Goal: Information Seeking & Learning: Understand process/instructions

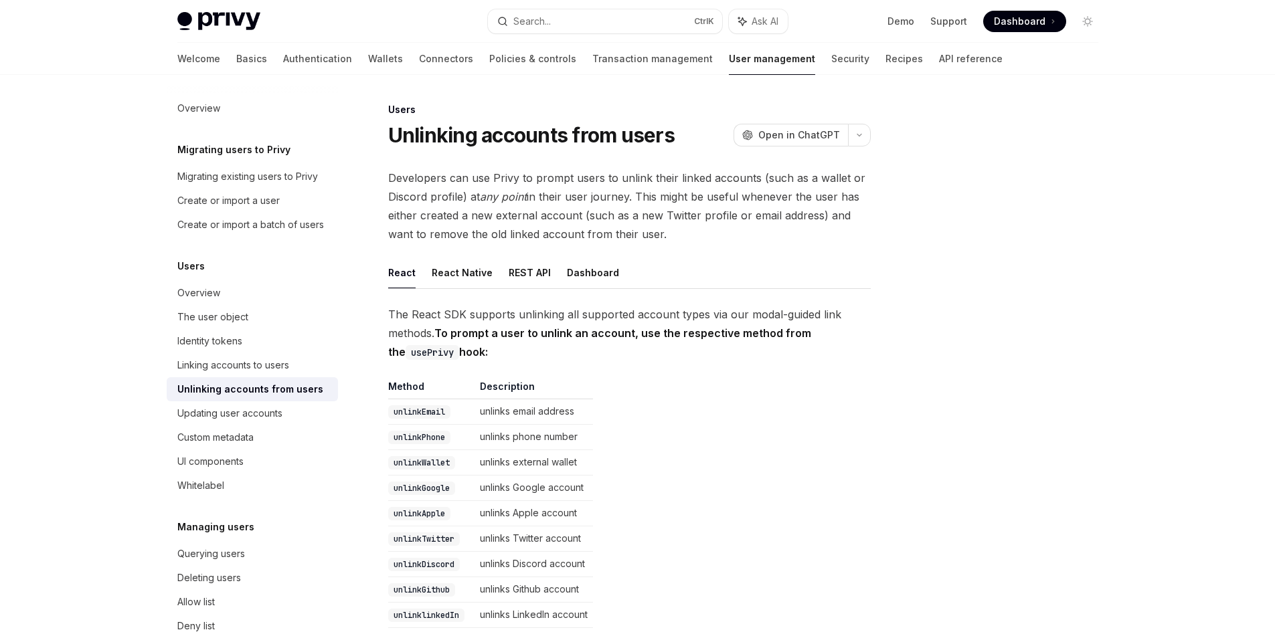
scroll to position [711, 0]
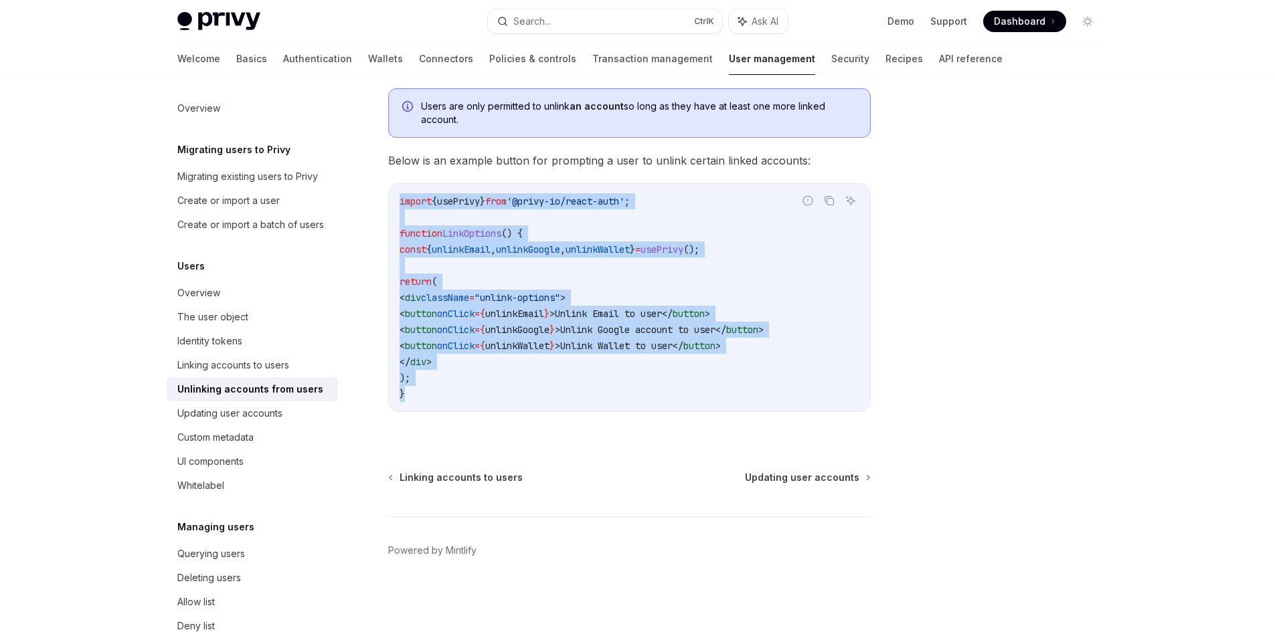
click at [834, 279] on code "import { usePrivy } from '@privy-io/react-auth' ; function LinkOptions () { con…" at bounding box center [630, 297] width 460 height 209
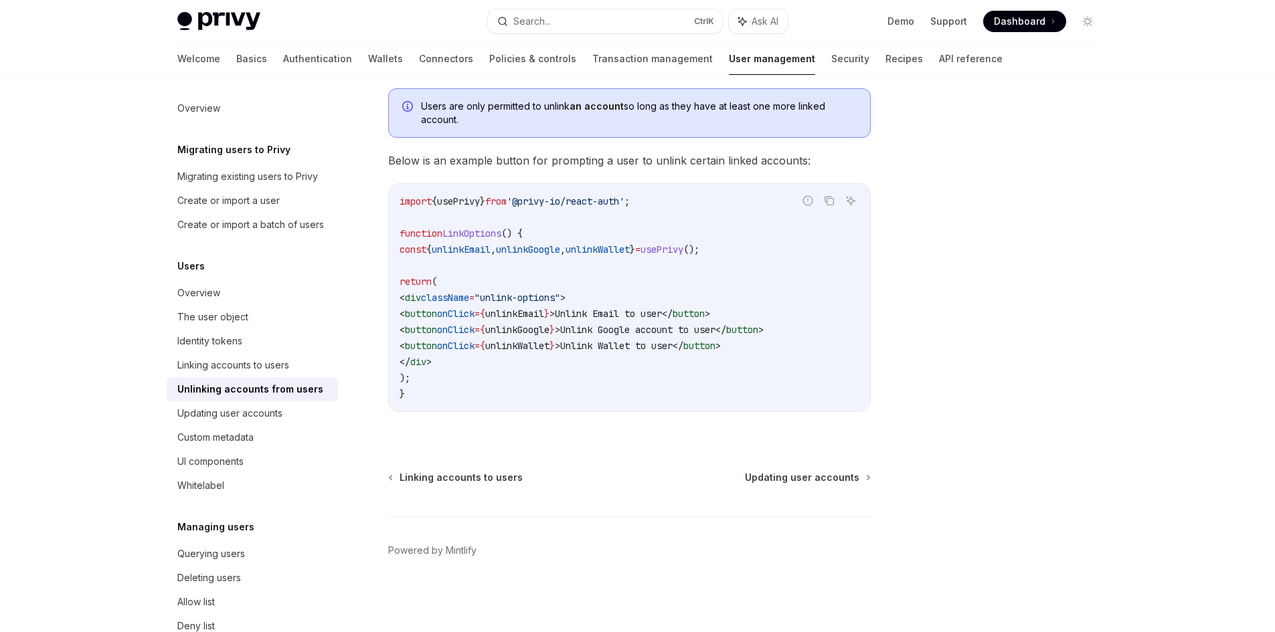
click at [683, 248] on span "usePrivy" at bounding box center [662, 250] width 43 height 12
click at [603, 258] on code "import { usePrivy } from '@privy-io/react-auth' ; function LinkOptions () { con…" at bounding box center [630, 297] width 460 height 209
click at [614, 250] on span "unlinkWallet" at bounding box center [598, 250] width 64 height 12
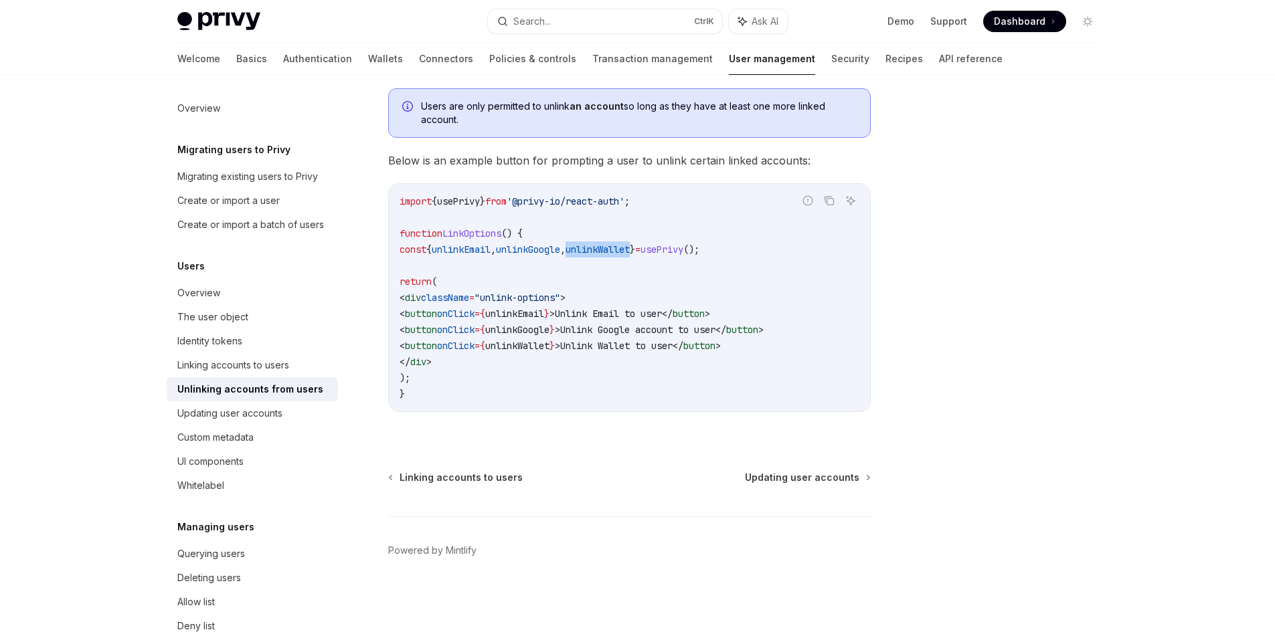
copy span "unlinkWallet"
click at [699, 252] on span "();" at bounding box center [691, 250] width 16 height 12
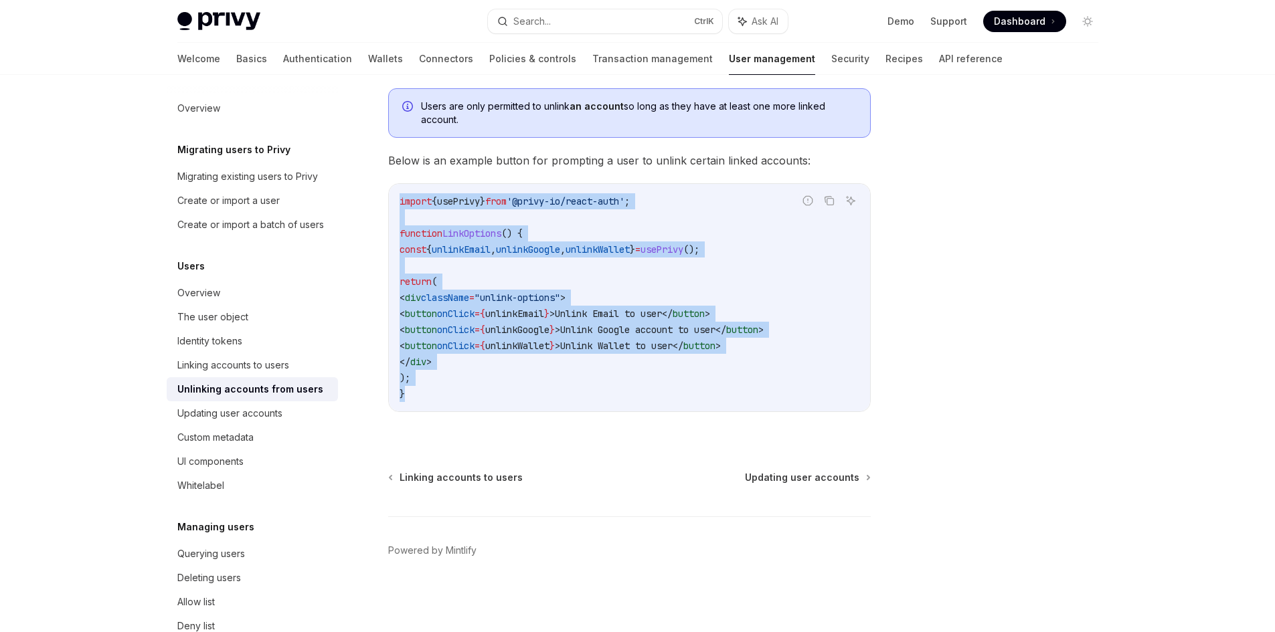
drag, startPoint x: 443, startPoint y: 391, endPoint x: 402, endPoint y: 197, distance: 198.5
click at [402, 197] on code "import { usePrivy } from '@privy-io/react-auth' ; function LinkOptions () { con…" at bounding box center [630, 297] width 460 height 209
copy code "import { usePrivy } from '@privy-io/react-auth' ; function LinkOptions () { con…"
click at [561, 407] on div "import { usePrivy } from '@privy-io/react-auth' ; function LinkOptions () { con…" at bounding box center [629, 298] width 481 height 228
drag, startPoint x: 481, startPoint y: 396, endPoint x: 375, endPoint y: 209, distance: 215.2
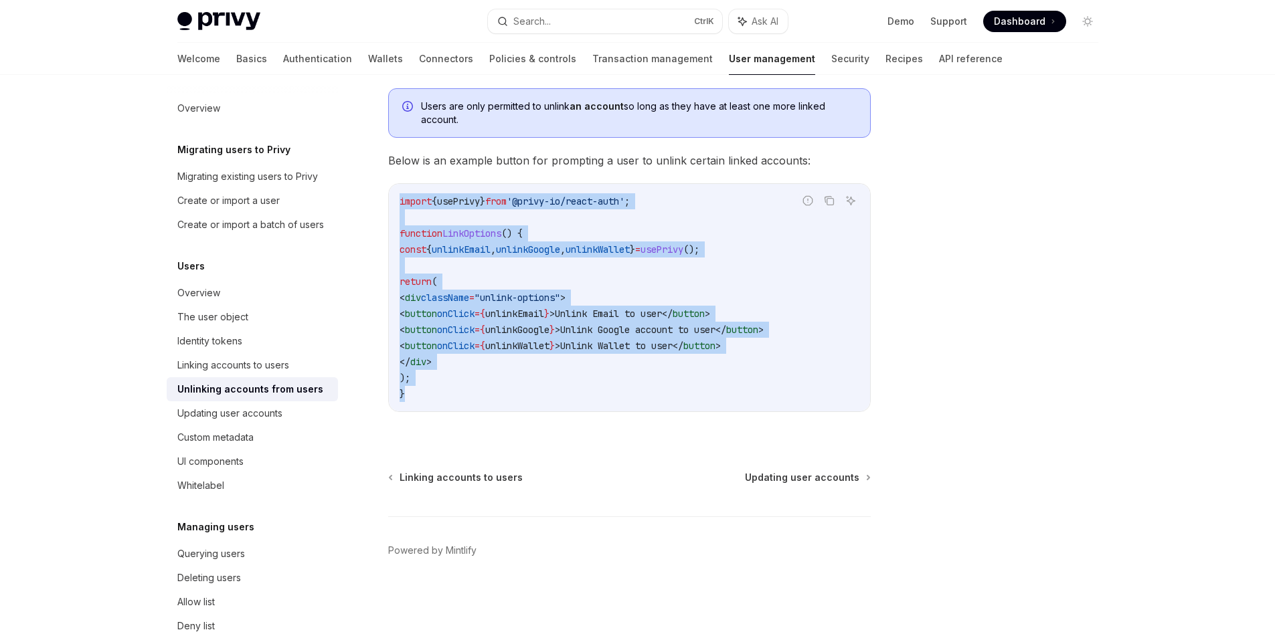
click at [375, 209] on div "Users Unlinking accounts from users OpenAI Open in ChatGPT OpenAI Open in ChatG…" at bounding box center [504, 11] width 739 height 1242
copy code "import { usePrivy } from '@privy-io/react-auth' ; function LinkOptions () { con…"
click at [668, 266] on code "import { usePrivy } from '@privy-io/react-auth' ; function LinkOptions () { con…" at bounding box center [630, 297] width 460 height 209
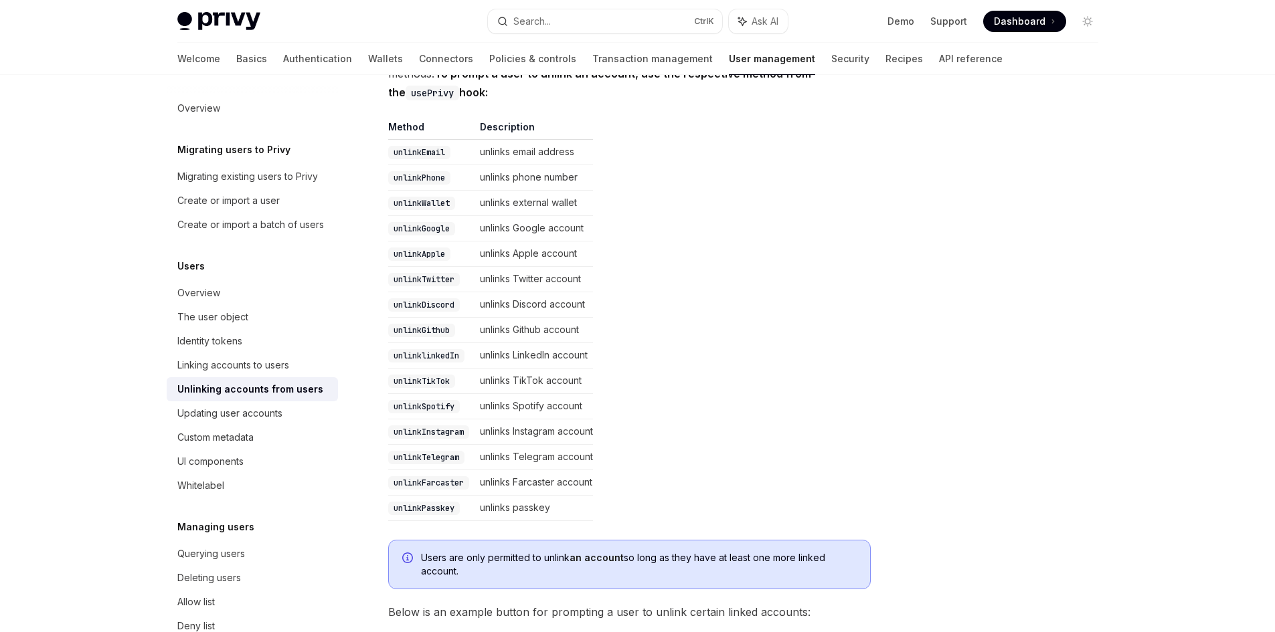
scroll to position [268, 0]
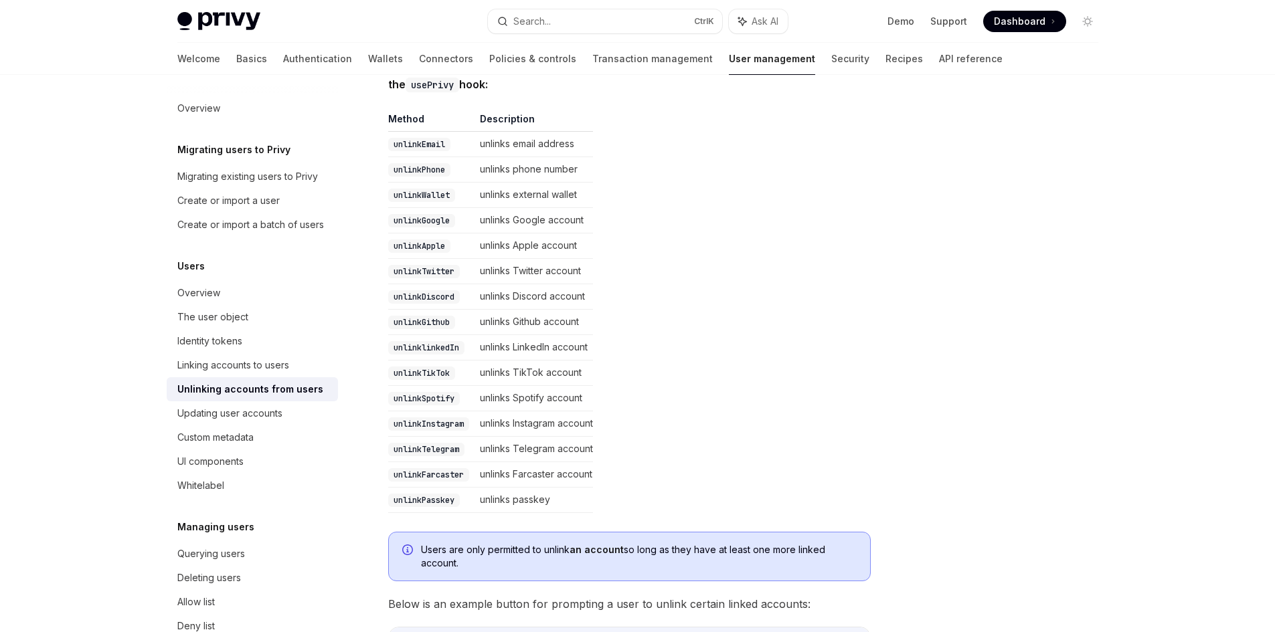
click at [426, 265] on code "unlinkTwitter" at bounding box center [424, 271] width 72 height 13
